Goal: Information Seeking & Learning: Learn about a topic

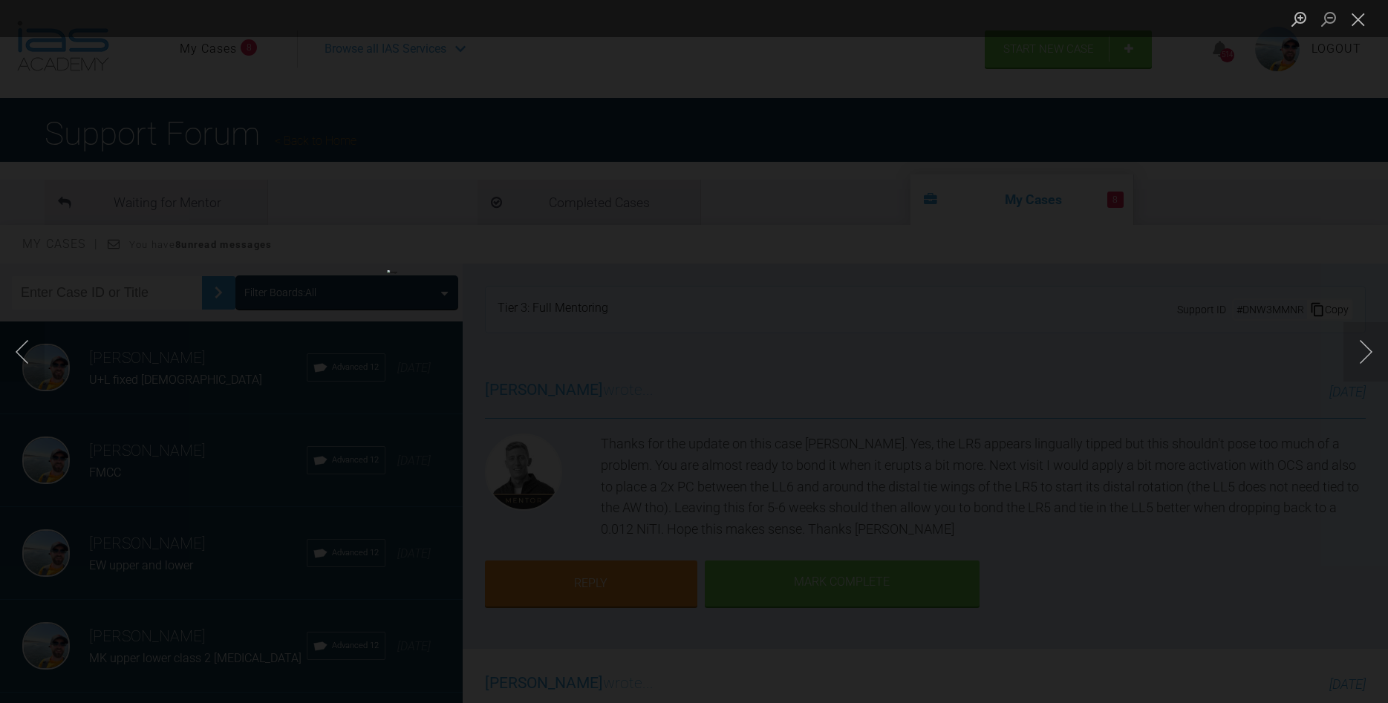
scroll to position [339, 0]
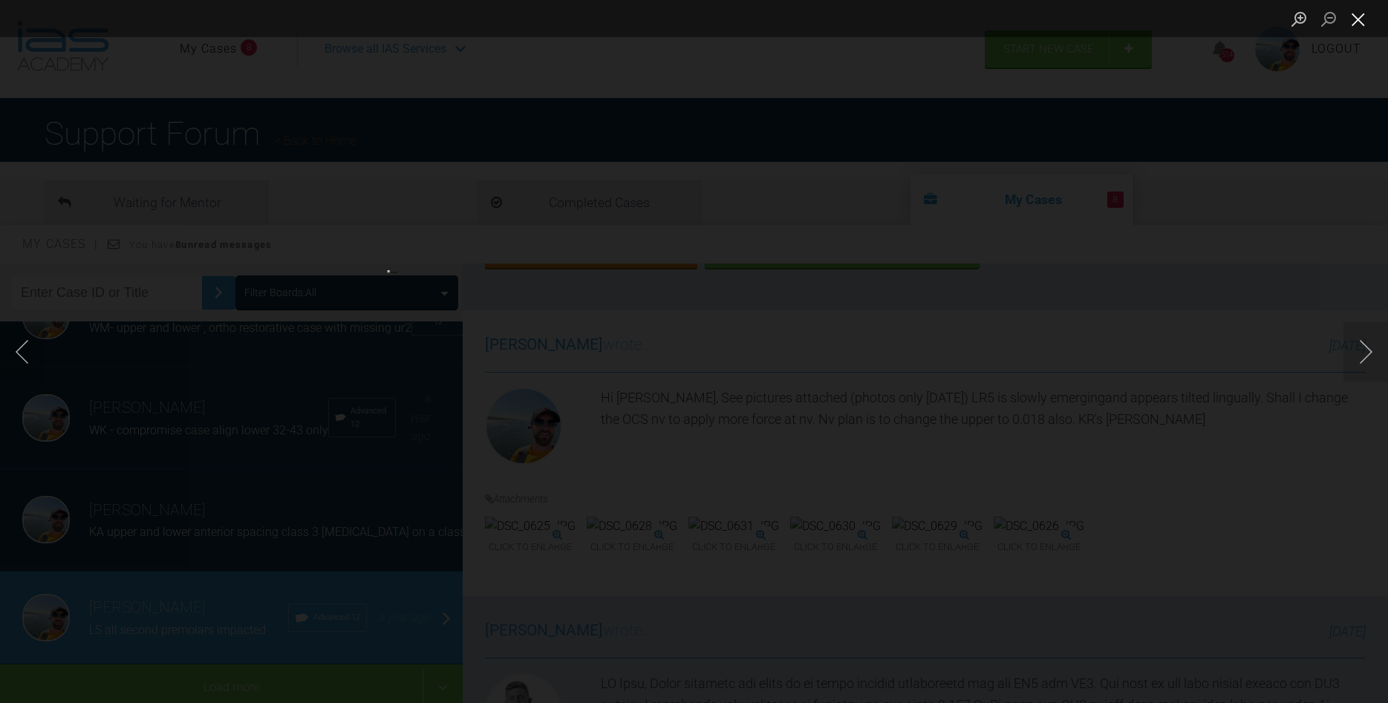
click at [1365, 12] on button "Close lightbox" at bounding box center [1358, 19] width 30 height 26
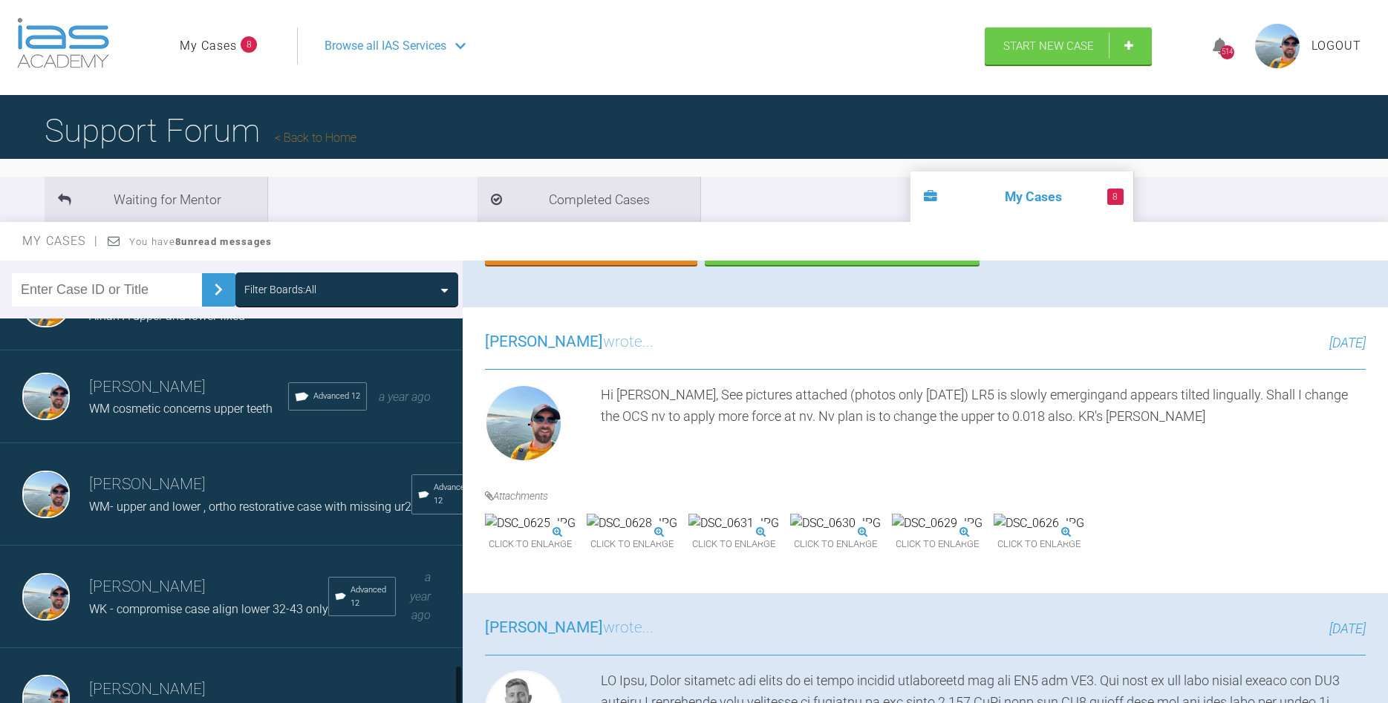
scroll to position [3398, 0]
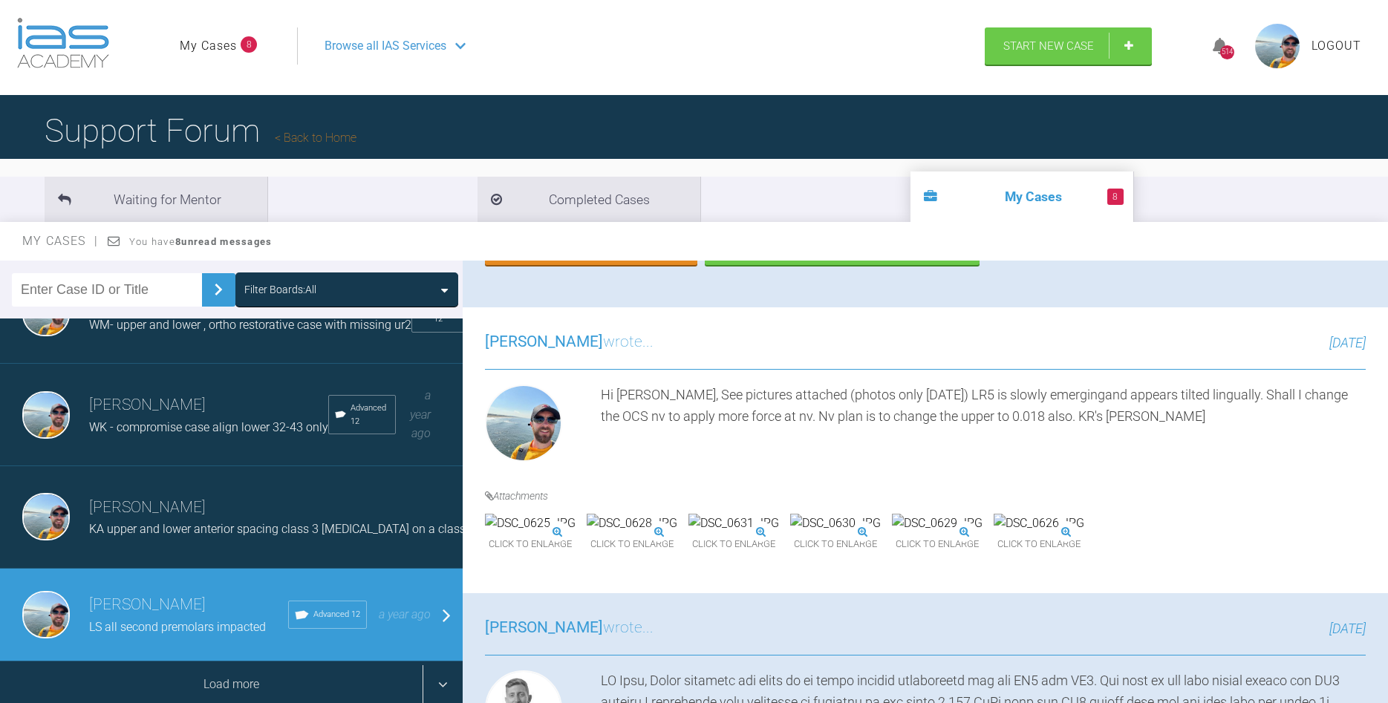
click at [211, 677] on div "Load more" at bounding box center [231, 685] width 463 height 46
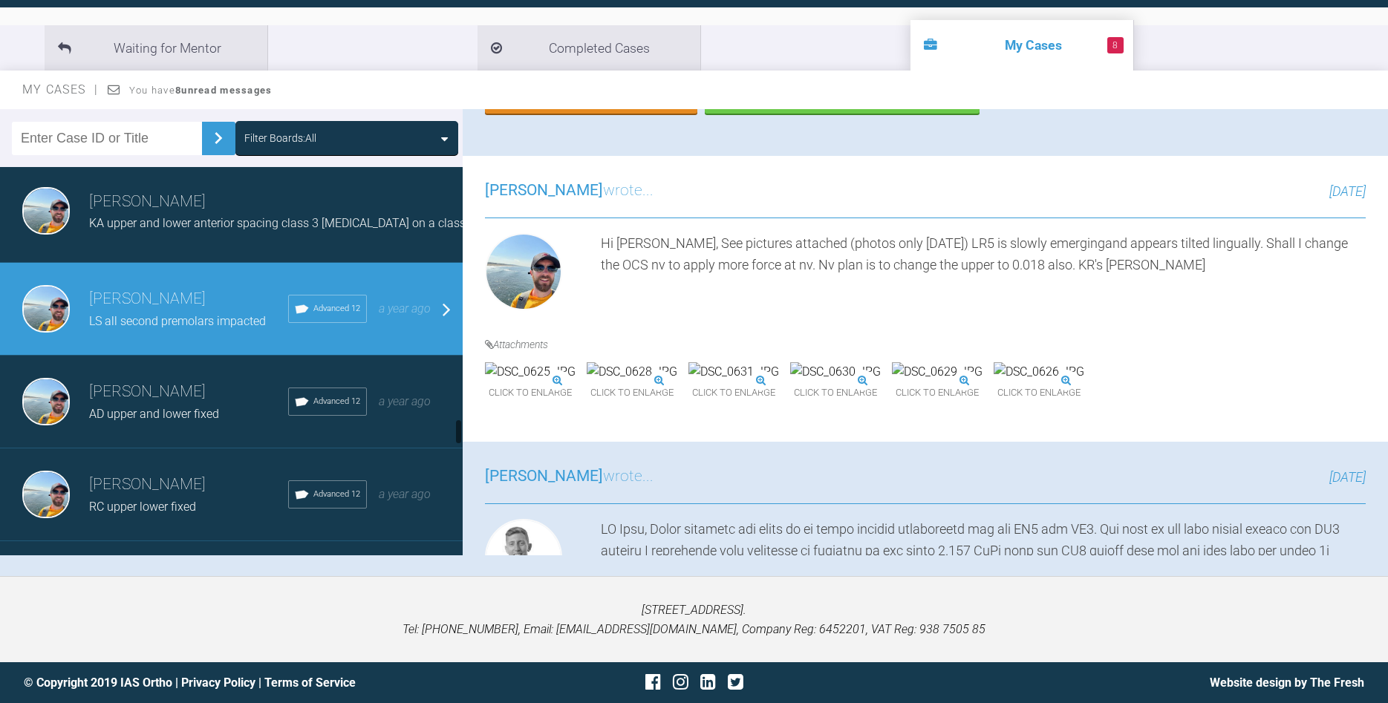
scroll to position [3652, 0]
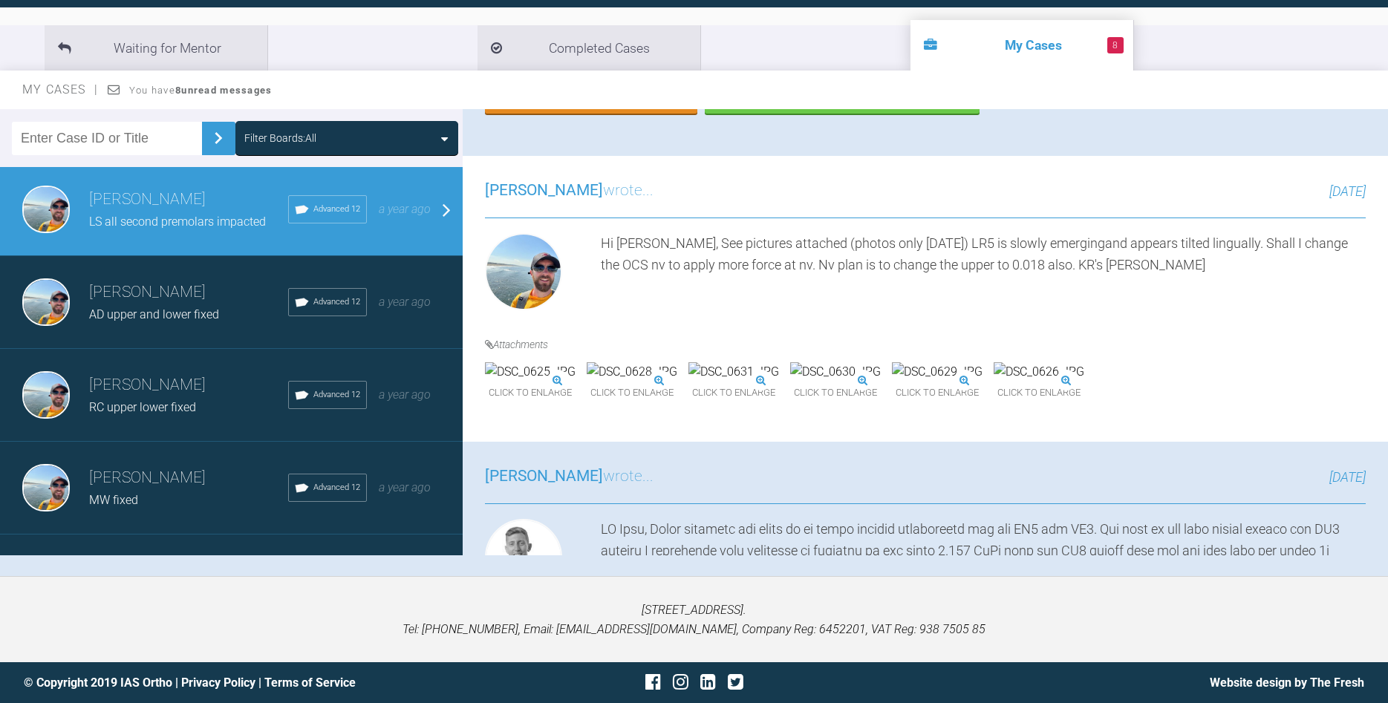
click at [207, 316] on span "AD upper and lower fixed" at bounding box center [154, 314] width 130 height 14
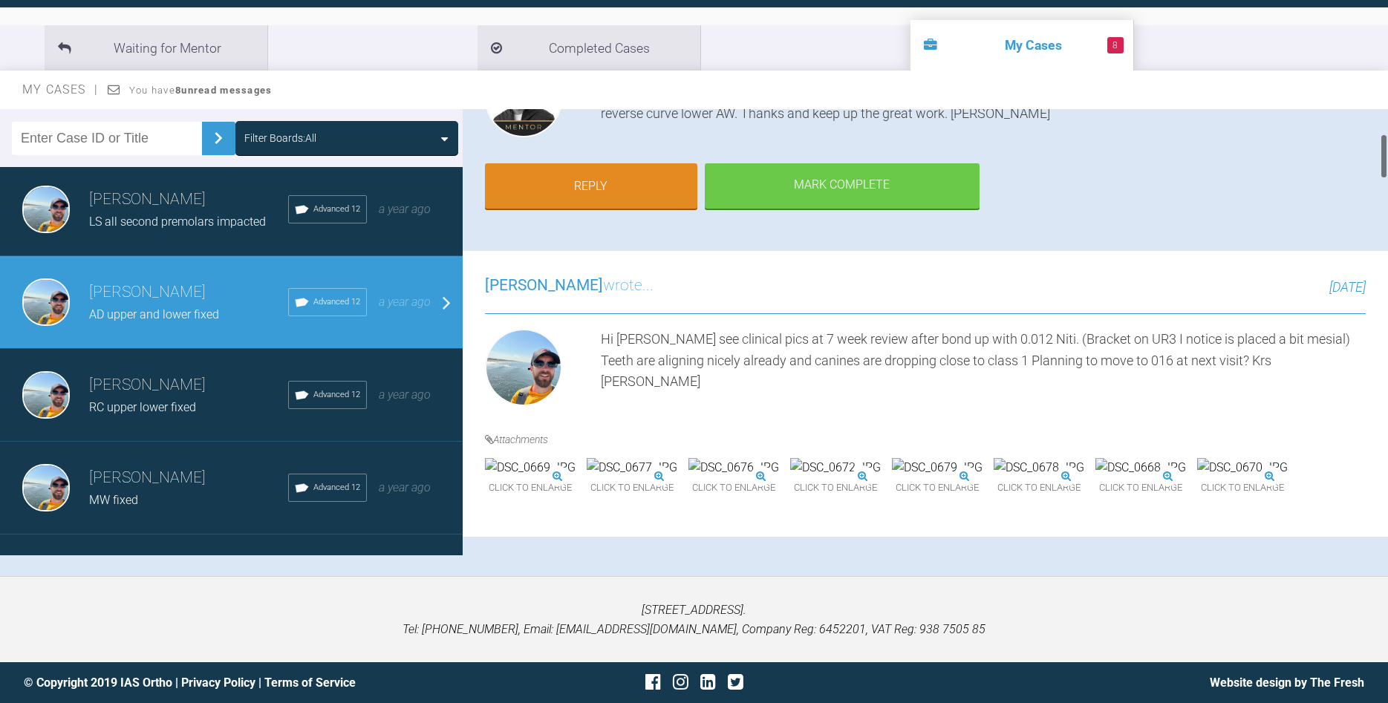
scroll to position [254, 0]
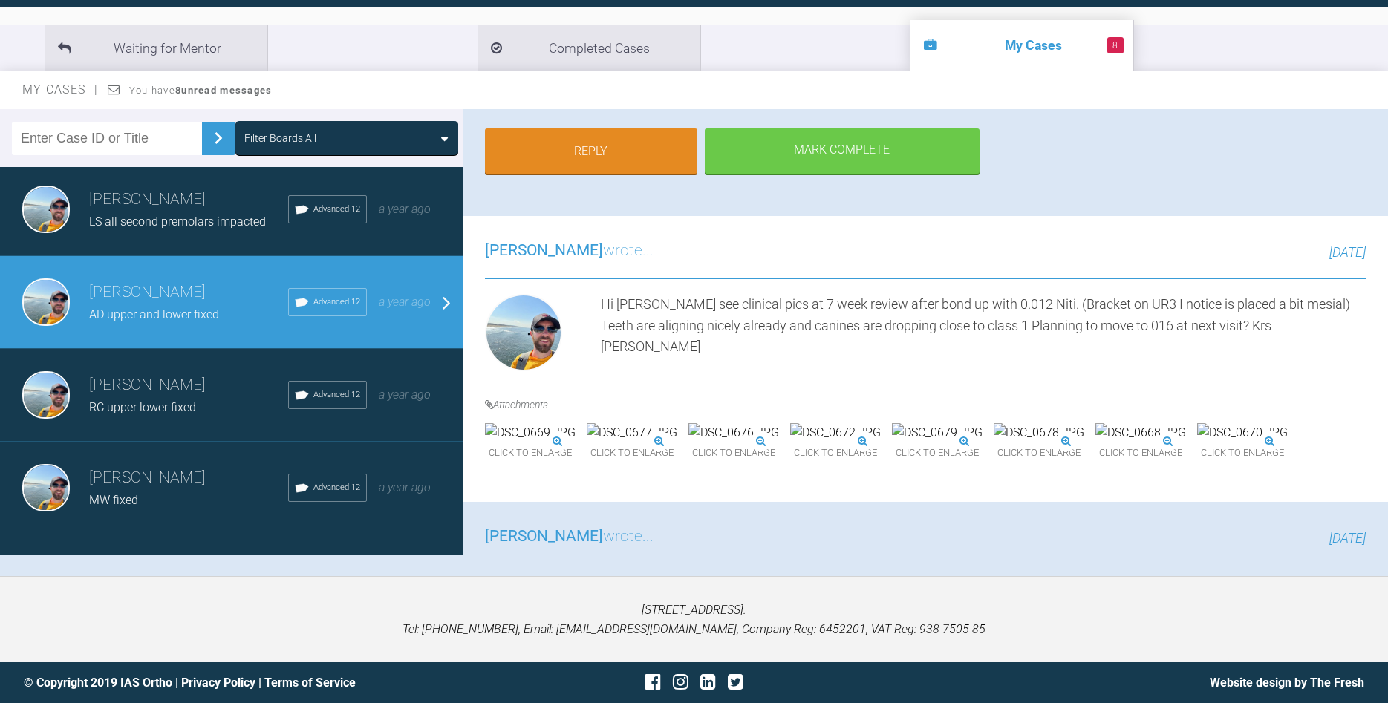
click at [677, 443] on img at bounding box center [632, 432] width 91 height 19
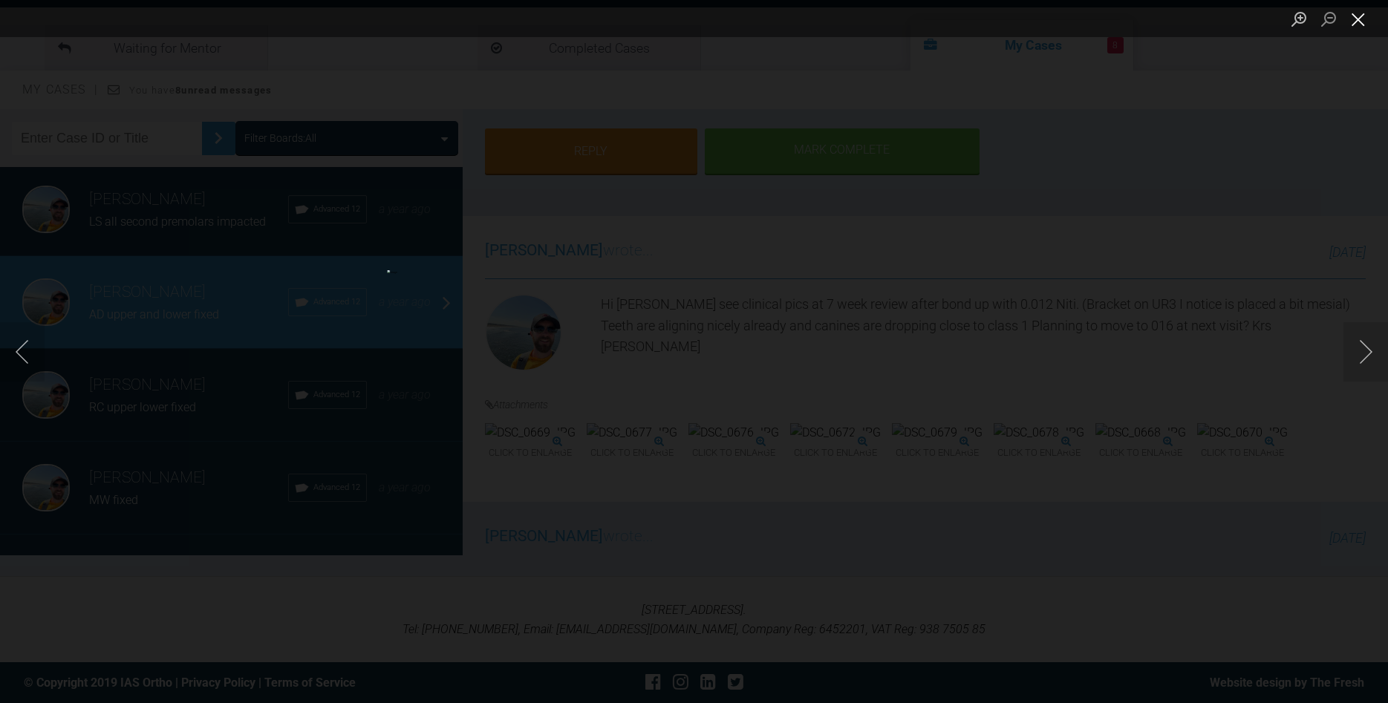
click at [1352, 22] on button "Close lightbox" at bounding box center [1358, 19] width 30 height 26
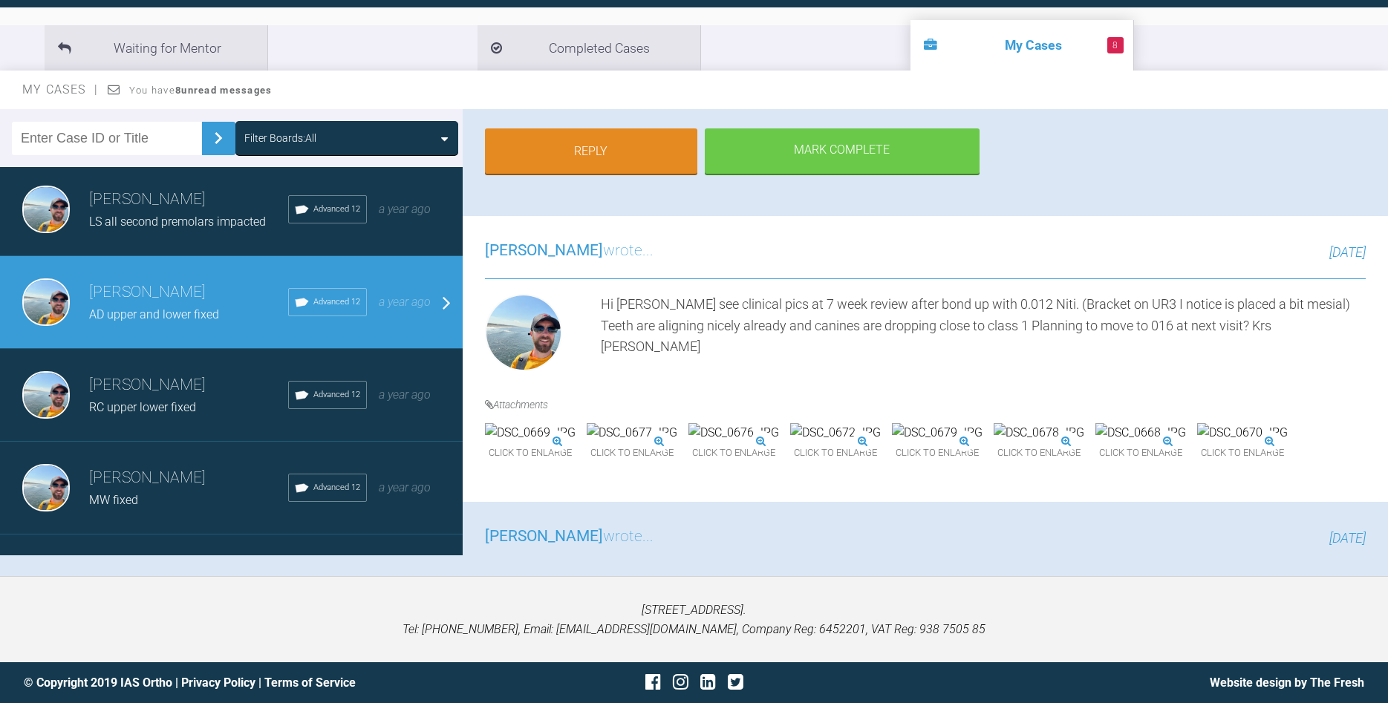
click at [881, 443] on img at bounding box center [835, 432] width 91 height 19
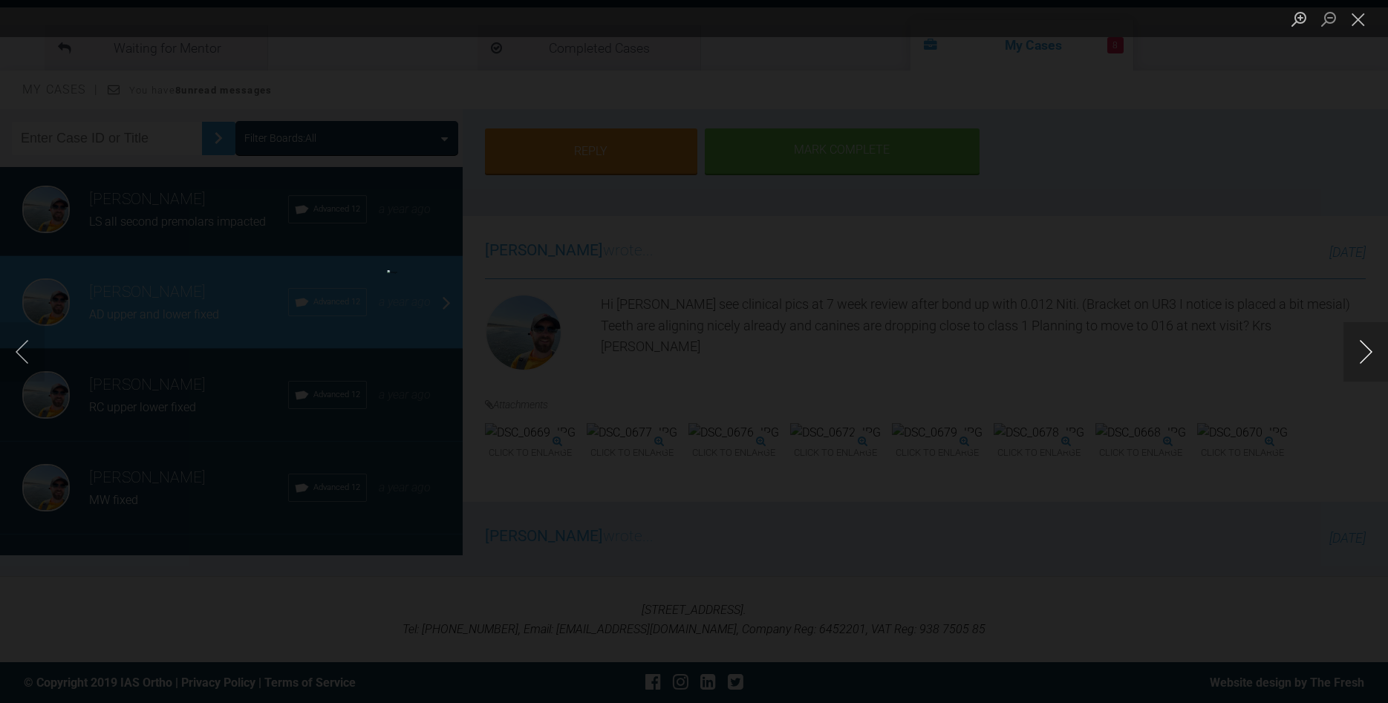
click at [1368, 346] on button "Next image" at bounding box center [1365, 351] width 45 height 59
click at [21, 354] on button "Previous image" at bounding box center [22, 351] width 45 height 59
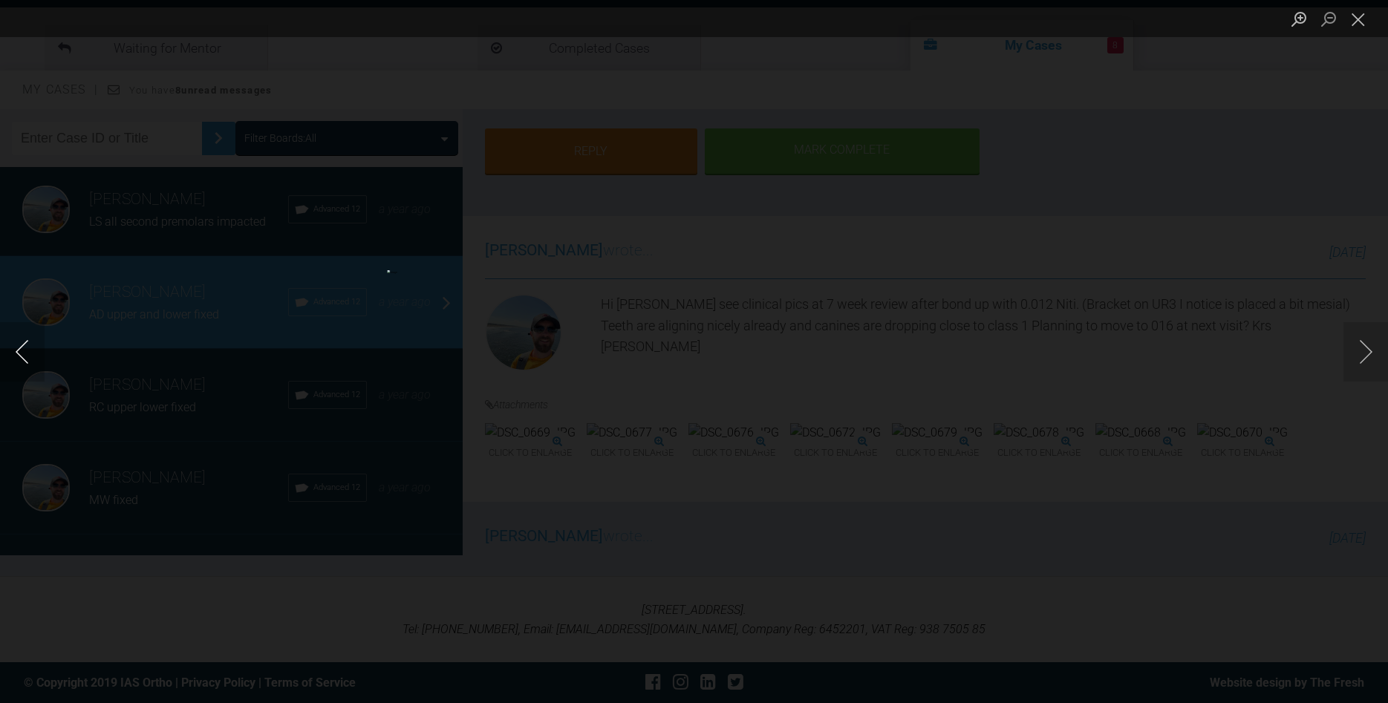
click at [21, 354] on button "Previous image" at bounding box center [22, 351] width 45 height 59
click at [1362, 17] on button "Close lightbox" at bounding box center [1358, 19] width 30 height 26
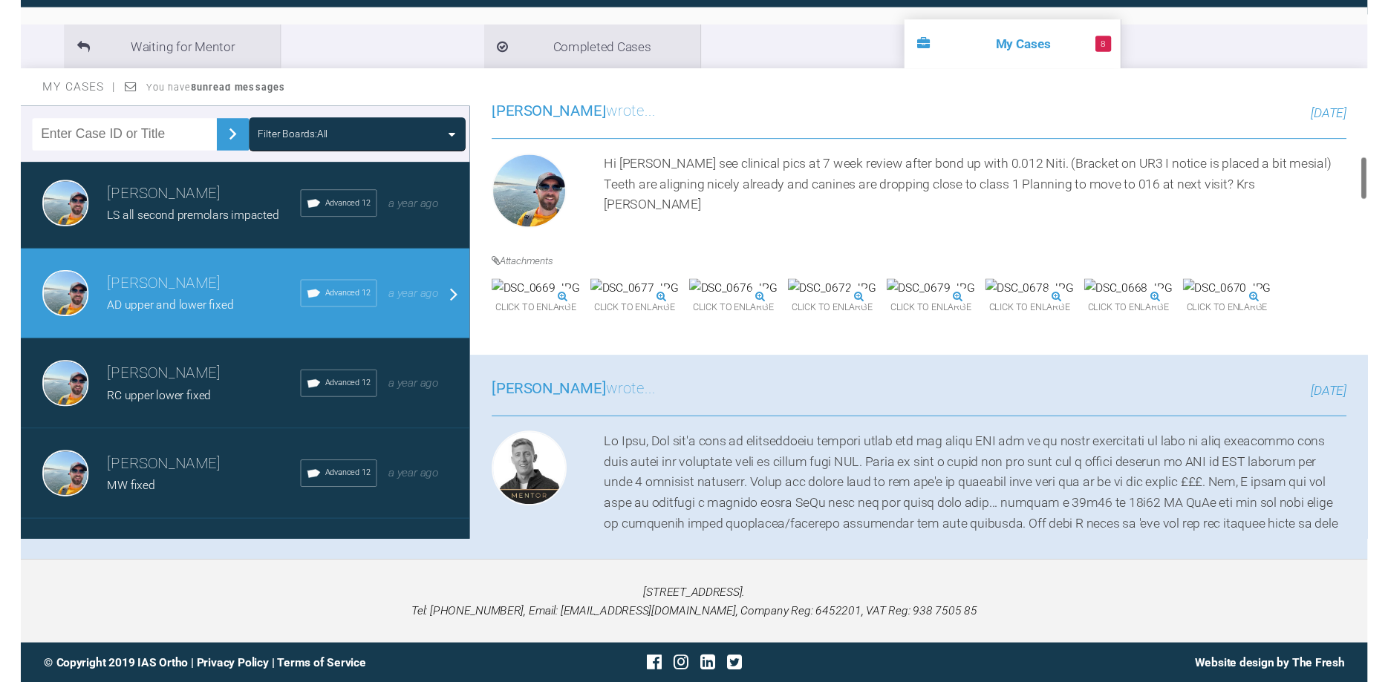
scroll to position [339, 0]
